Goal: Information Seeking & Learning: Learn about a topic

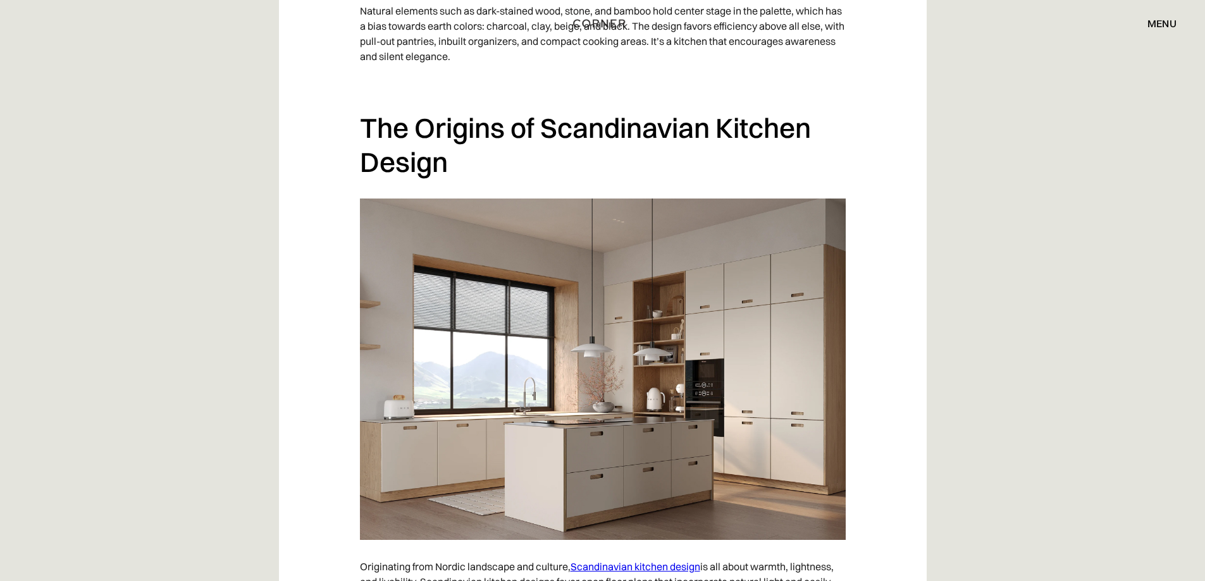
scroll to position [1707, 0]
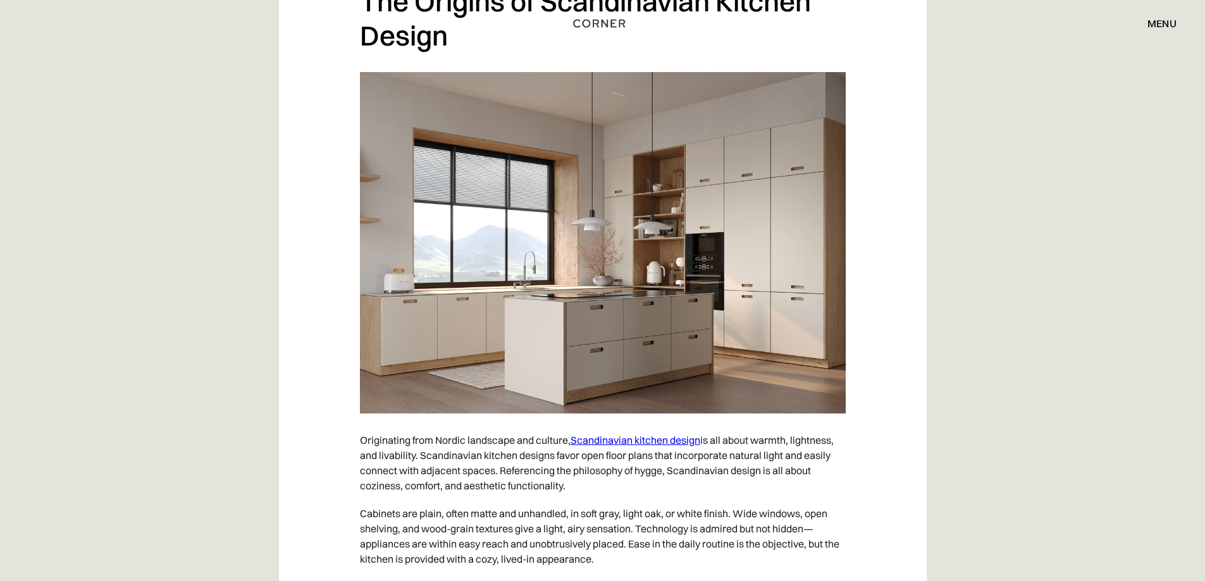
drag, startPoint x: 571, startPoint y: 252, endPoint x: 358, endPoint y: 369, distance: 243.1
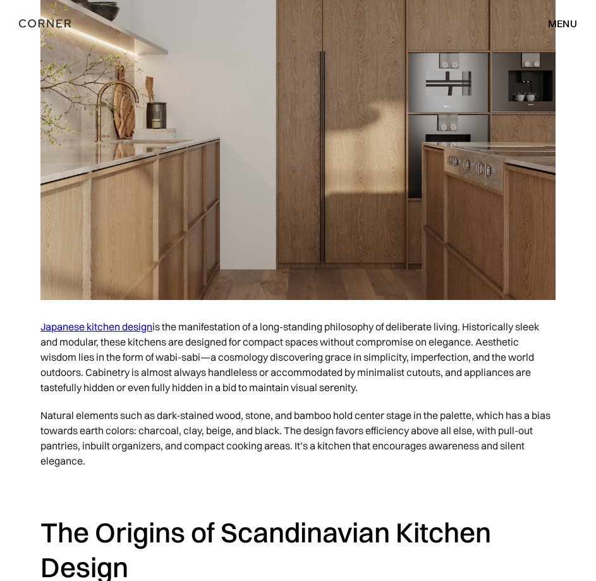
scroll to position [1138, 0]
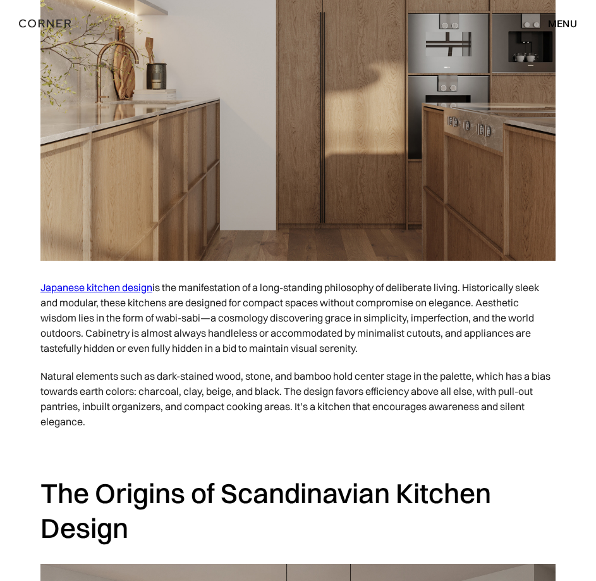
click at [233, 279] on p "Japanese kitchen design is the manifestation of a long-standing philosophy of d…" at bounding box center [297, 317] width 515 height 89
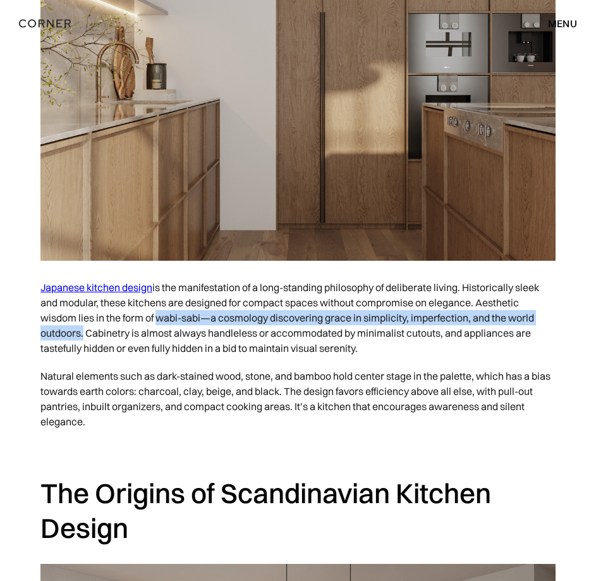
drag, startPoint x: 155, startPoint y: 317, endPoint x: 80, endPoint y: 326, distance: 75.1
click at [80, 326] on p "Japanese kitchen design is the manifestation of a long-standing philosophy of d…" at bounding box center [297, 317] width 515 height 89
copy p "wabi-sabi—a cosmology discovering grace in simplicity, imperfection, and the wo…"
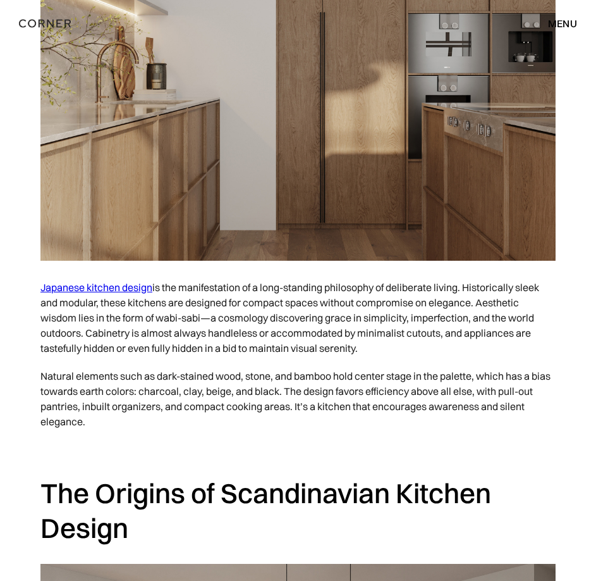
click at [89, 372] on p "Natural elements such as dark-stained wood, stone, and bamboo hold center stage…" at bounding box center [297, 398] width 515 height 73
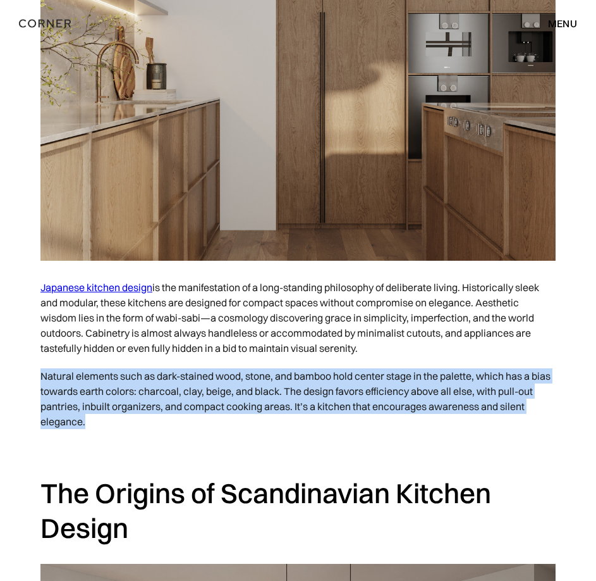
drag, startPoint x: 41, startPoint y: 376, endPoint x: 273, endPoint y: 414, distance: 234.5
click at [273, 414] on p "Natural elements such as dark-stained wood, stone, and bamboo hold center stage…" at bounding box center [297, 398] width 515 height 73
copy p "Natural elements such as dark-stained wood, stone, and bamboo hold center stage…"
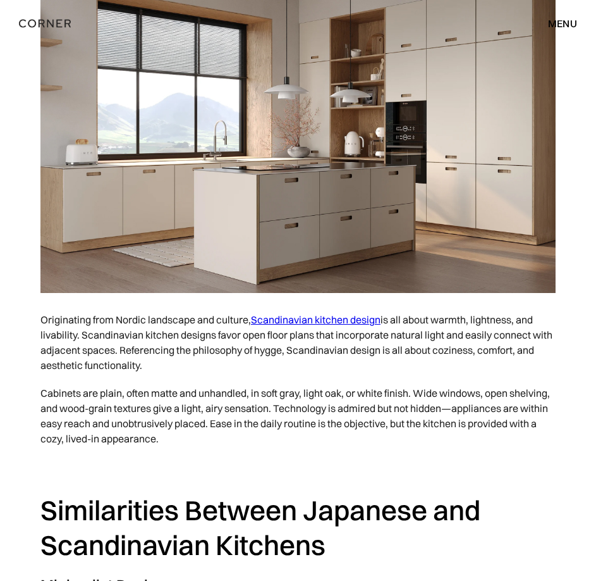
scroll to position [1897, 0]
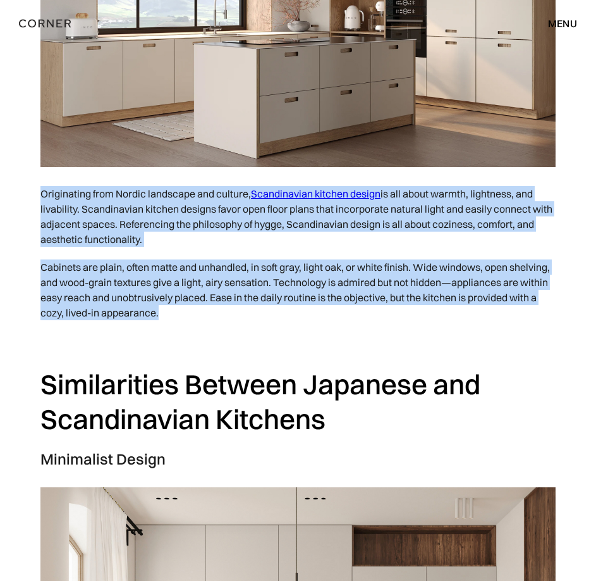
drag, startPoint x: 40, startPoint y: 191, endPoint x: 249, endPoint y: 313, distance: 242.3
copy div "Originating from Nordic landscape and culture, Scandinavian kitchen design is a…"
click at [253, 225] on p "Originating from Nordic landscape and culture, Scandinavian kitchen design is a…" at bounding box center [297, 216] width 515 height 73
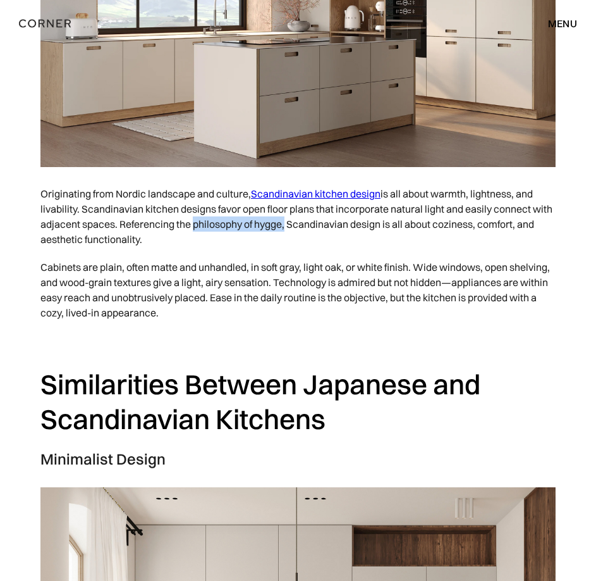
drag, startPoint x: 192, startPoint y: 224, endPoint x: 285, endPoint y: 223, distance: 93.0
click at [285, 223] on p "Originating from Nordic landscape and culture, Scandinavian kitchen design is a…" at bounding box center [297, 216] width 515 height 73
copy p "philosophy of hygge"
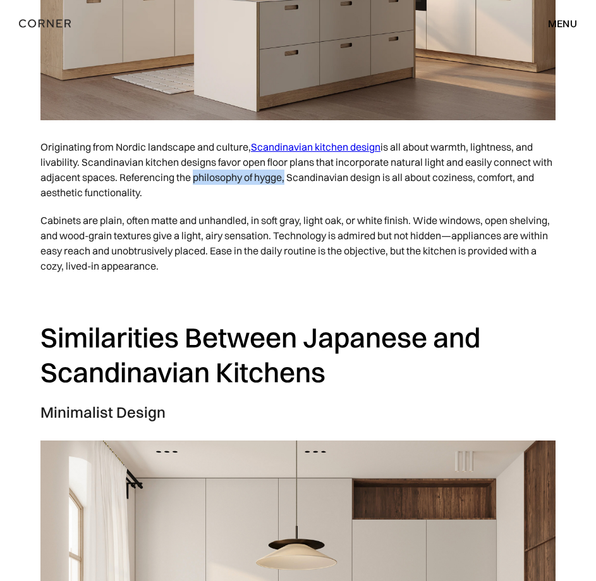
scroll to position [1834, 0]
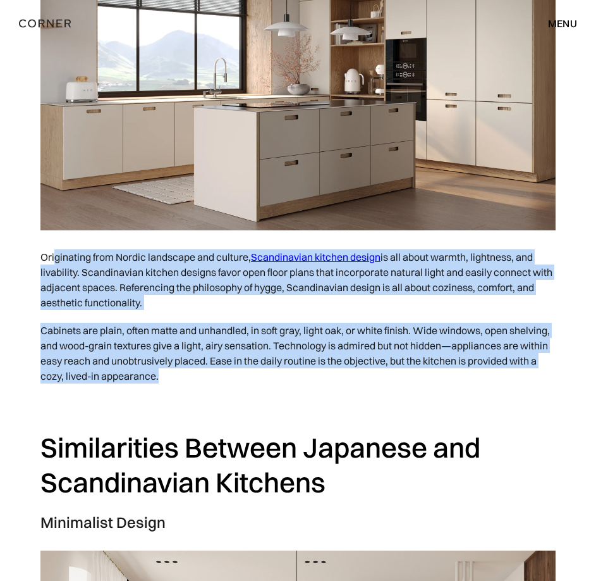
drag, startPoint x: 54, startPoint y: 255, endPoint x: 365, endPoint y: 379, distance: 334.7
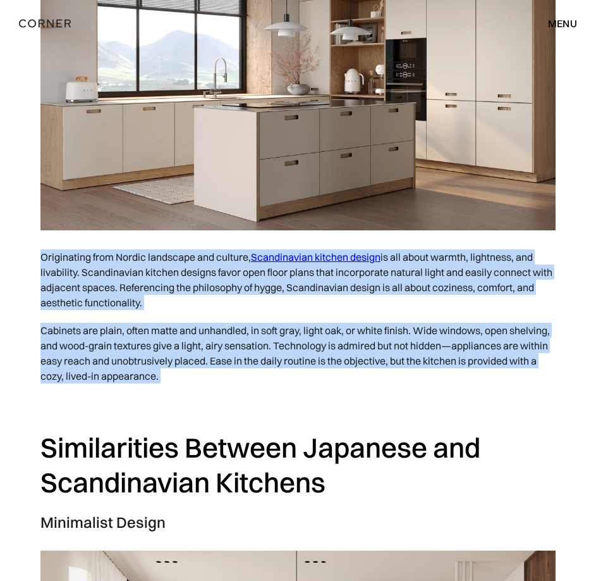
drag, startPoint x: 41, startPoint y: 254, endPoint x: 212, endPoint y: 396, distance: 222.3
copy div "Originating from Nordic landscape and culture, Scandinavian kitchen design is a…"
